Goal: Transaction & Acquisition: Purchase product/service

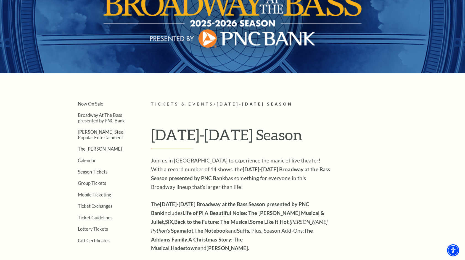
scroll to position [55, 0]
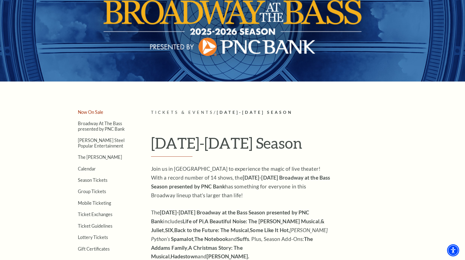
click at [93, 111] on link "Now On Sale" at bounding box center [90, 111] width 25 height 5
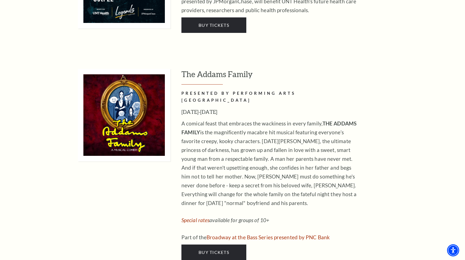
scroll to position [1243, 0]
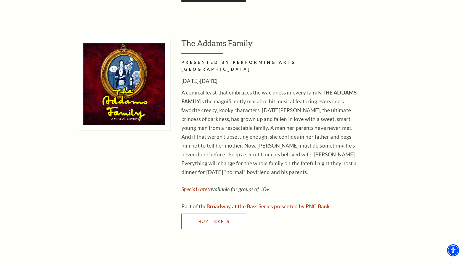
click at [194, 214] on link "Buy Tickets" at bounding box center [213, 221] width 65 height 15
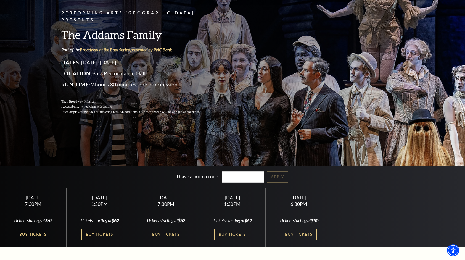
scroll to position [138, 0]
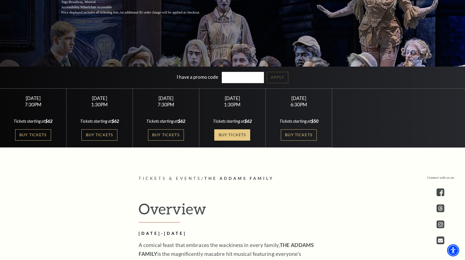
click at [227, 135] on link "Buy Tickets" at bounding box center [232, 134] width 36 height 11
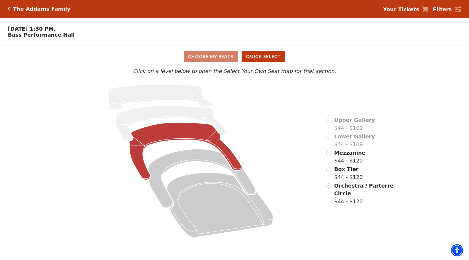
click at [178, 132] on icon at bounding box center [186, 151] width 113 height 57
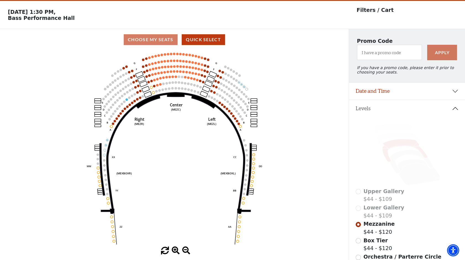
scroll to position [25, 0]
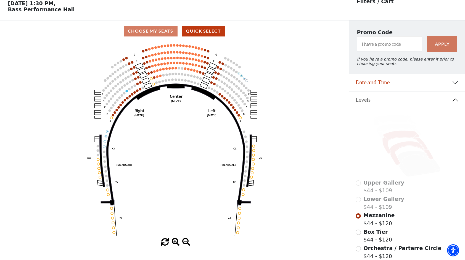
click at [407, 147] on icon at bounding box center [411, 152] width 43 height 23
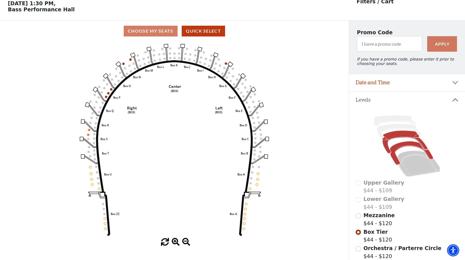
click at [399, 138] on icon at bounding box center [405, 142] width 45 height 23
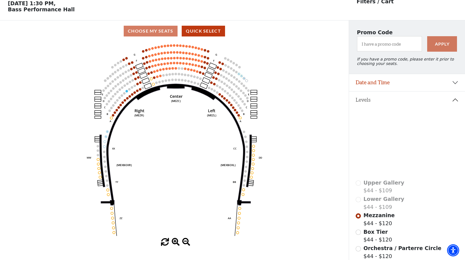
click at [406, 146] on icon at bounding box center [411, 152] width 43 height 23
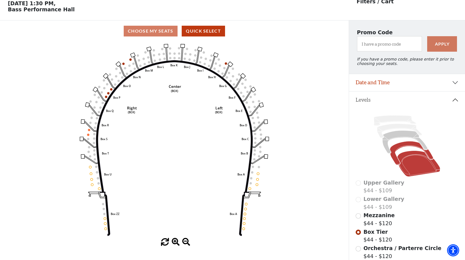
click at [420, 164] on icon at bounding box center [419, 164] width 43 height 26
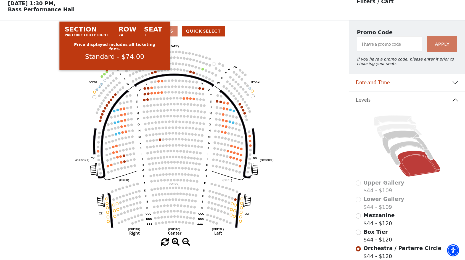
click at [107, 73] on circle at bounding box center [107, 72] width 2 height 2
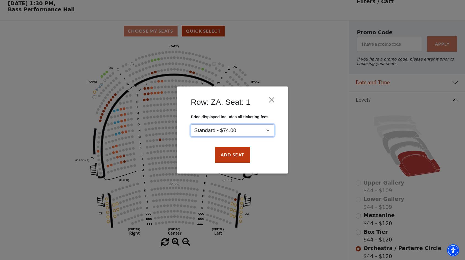
click at [270, 131] on select "Standard - $74.00" at bounding box center [232, 130] width 83 height 12
click at [272, 99] on button "Close" at bounding box center [272, 100] width 10 height 10
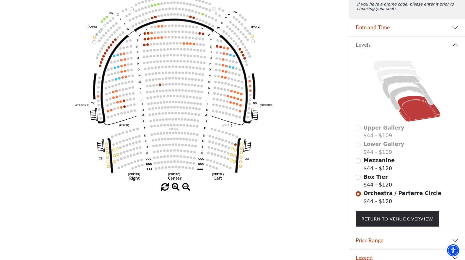
scroll to position [81, 0]
click at [358, 163] on input "Mezzanine$44 - $120\a" at bounding box center [358, 160] width 5 height 5
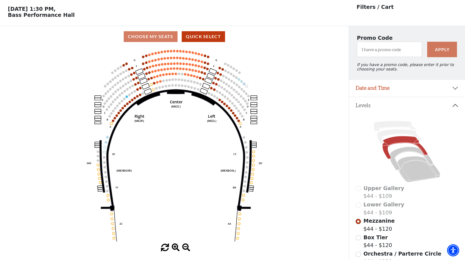
scroll to position [25, 0]
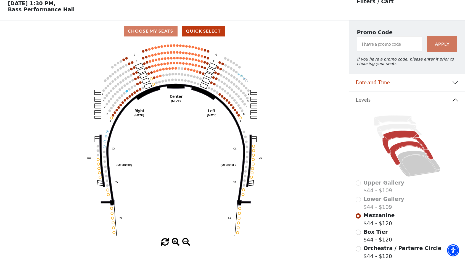
click at [405, 147] on icon at bounding box center [411, 152] width 43 height 23
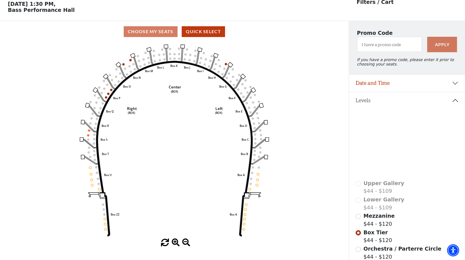
scroll to position [0, 0]
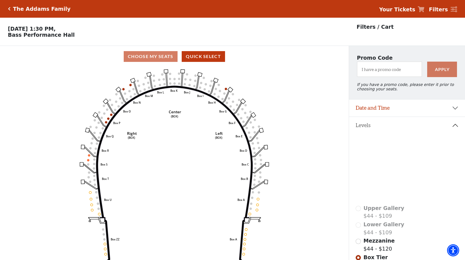
click at [11, 7] on div "The Addams Family" at bounding box center [40, 9] width 60 height 6
click at [40, 9] on h5 "The Addams Family" at bounding box center [41, 9] width 57 height 6
click at [9, 9] on icon "Click here to go back to filters" at bounding box center [9, 9] width 2 height 4
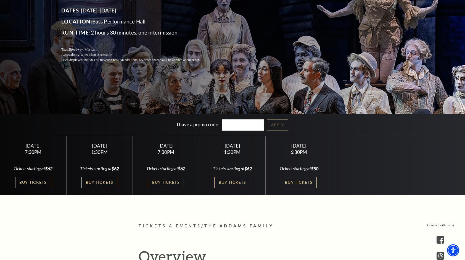
scroll to position [83, 0]
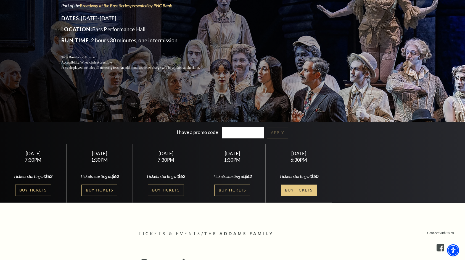
click at [302, 189] on link "Buy Tickets" at bounding box center [299, 190] width 36 height 11
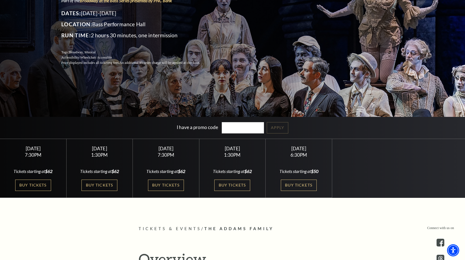
scroll to position [0, 0]
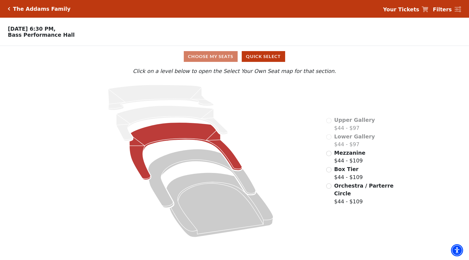
click at [169, 134] on icon at bounding box center [186, 151] width 113 height 57
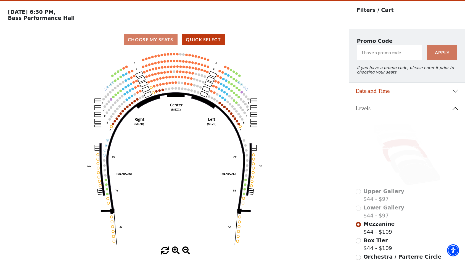
scroll to position [25, 0]
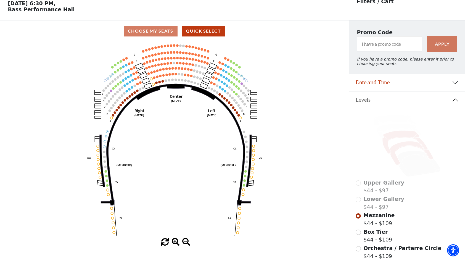
click at [408, 146] on icon at bounding box center [411, 152] width 43 height 23
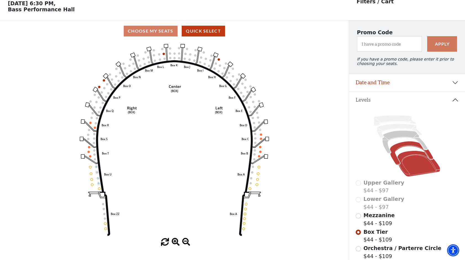
click at [422, 170] on icon at bounding box center [419, 164] width 43 height 26
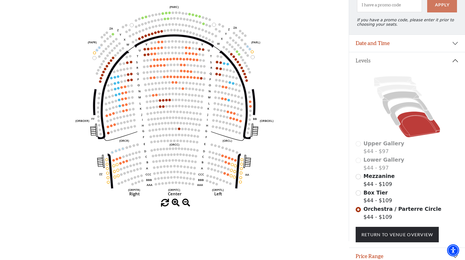
scroll to position [0, 0]
